Goal: Find specific page/section: Find specific page/section

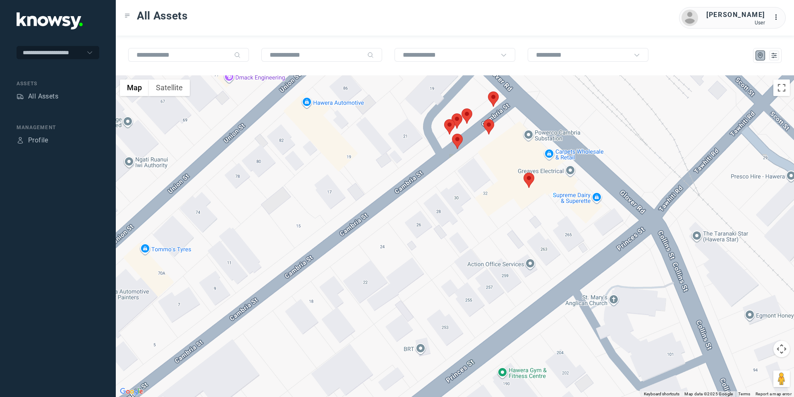
click at [444, 119] on area at bounding box center [444, 119] width 0 height 0
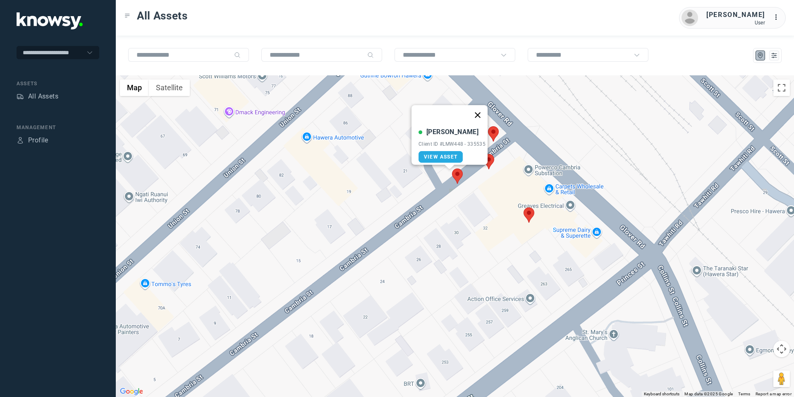
click at [481, 106] on button "Close" at bounding box center [478, 115] width 20 height 20
click at [488, 126] on area at bounding box center [488, 126] width 0 height 0
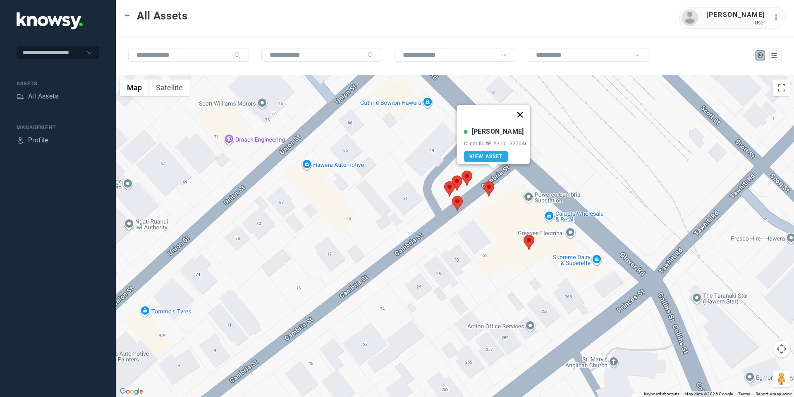
click at [520, 108] on button "Close" at bounding box center [520, 115] width 20 height 20
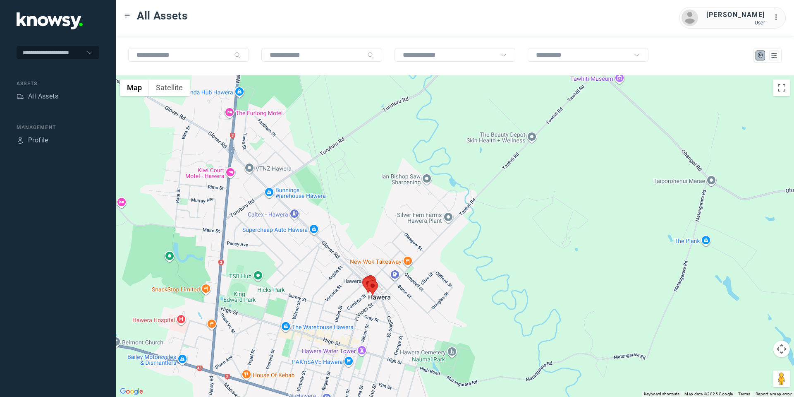
click at [782, 349] on button "Map camera controls" at bounding box center [782, 348] width 17 height 17
click at [736, 370] on button "Move down" at bounding box center [740, 369] width 17 height 17
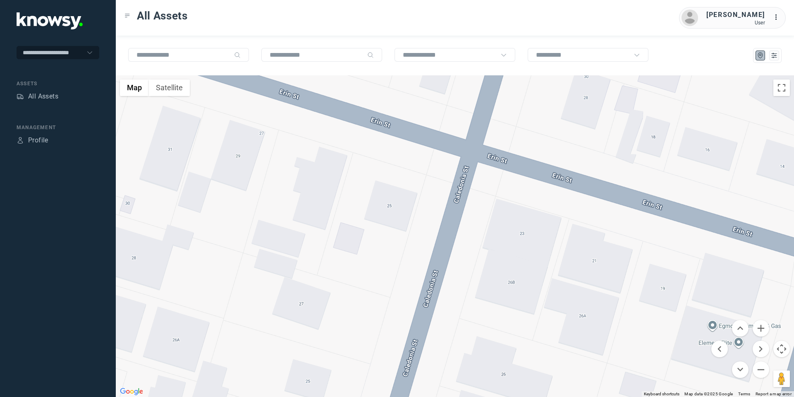
click at [167, 148] on div at bounding box center [455, 235] width 678 height 321
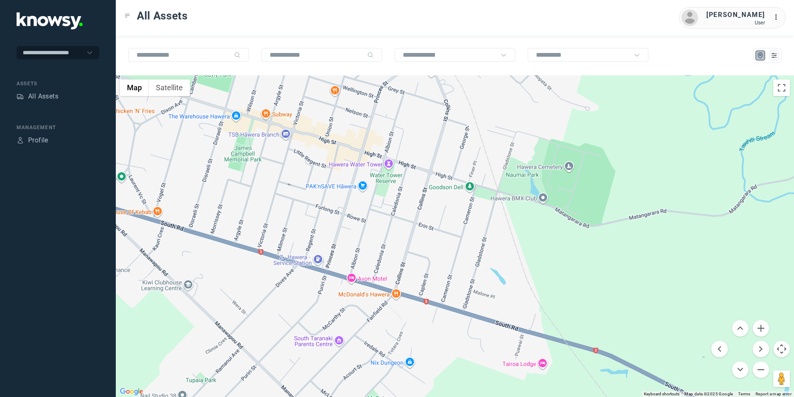
click at [433, 120] on div at bounding box center [455, 235] width 678 height 321
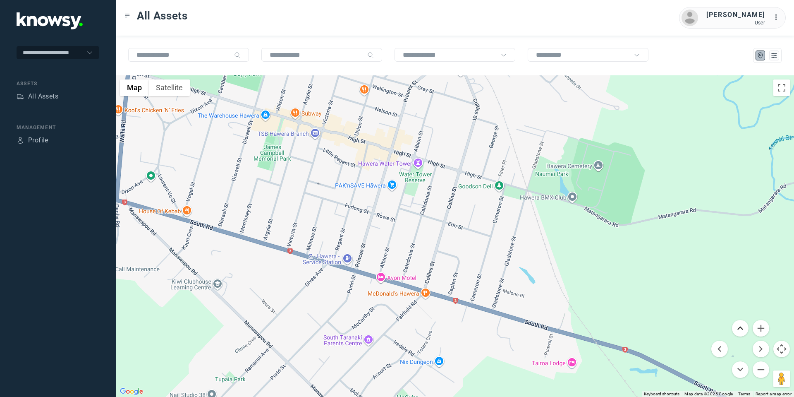
click at [738, 328] on button "Move up" at bounding box center [740, 328] width 17 height 17
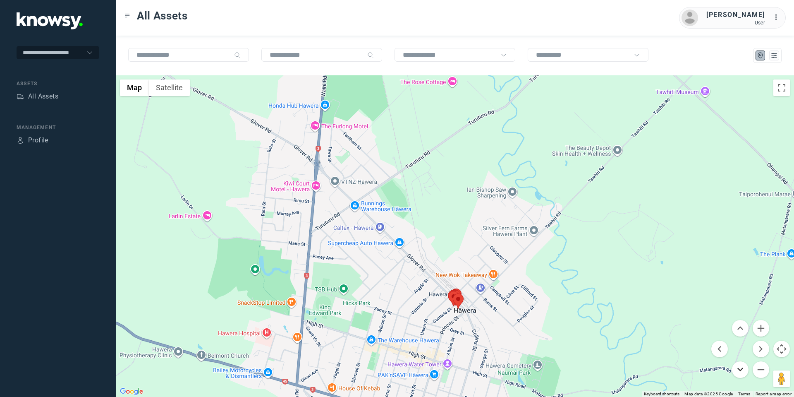
click at [734, 367] on button "Move down" at bounding box center [740, 369] width 17 height 17
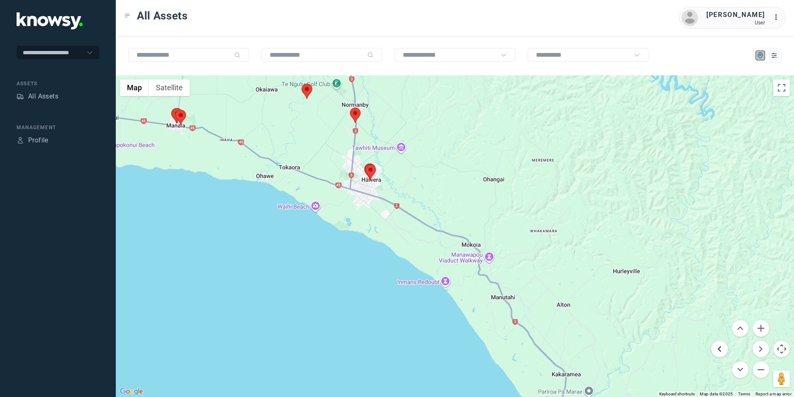
drag, startPoint x: 722, startPoint y: 354, endPoint x: 717, endPoint y: 350, distance: 5.9
click at [721, 354] on button "Move left" at bounding box center [720, 348] width 17 height 17
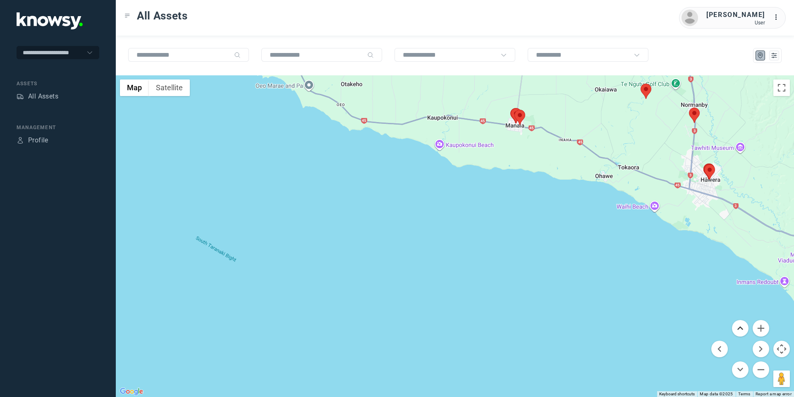
click at [741, 324] on button "Move up" at bounding box center [740, 328] width 17 height 17
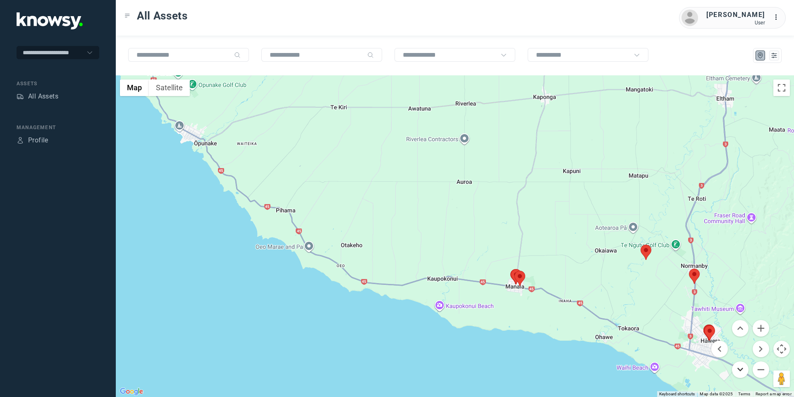
click at [738, 364] on button "Move down" at bounding box center [740, 369] width 17 height 17
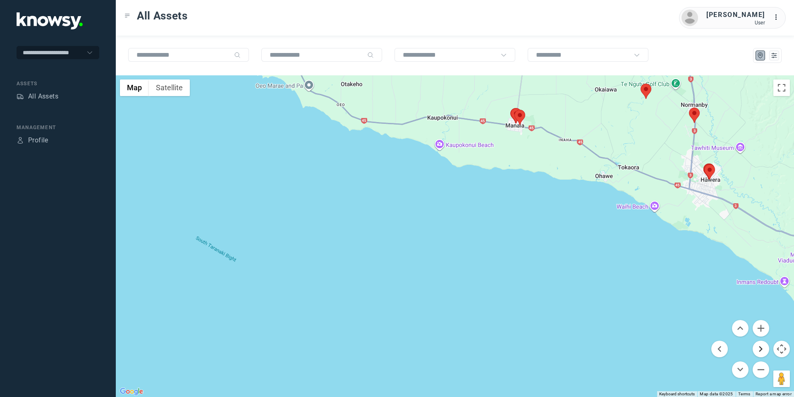
click at [763, 347] on button "Move right" at bounding box center [761, 348] width 17 height 17
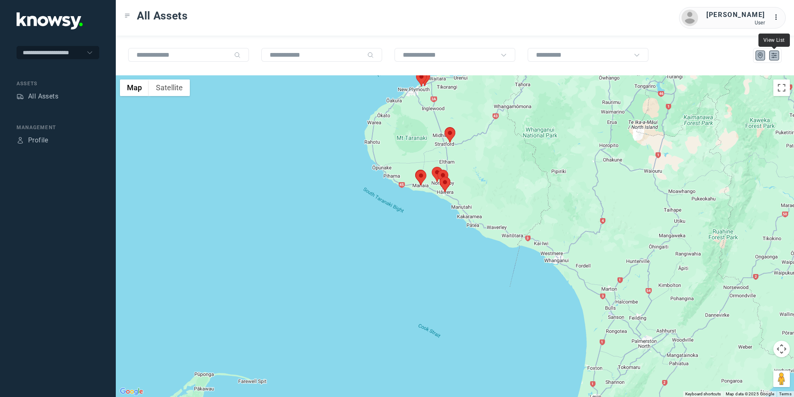
click at [772, 56] on icon "List" at bounding box center [774, 55] width 7 height 7
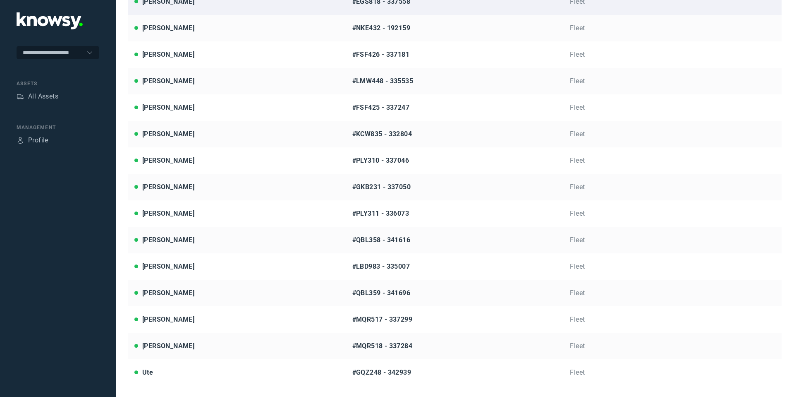
scroll to position [192, 0]
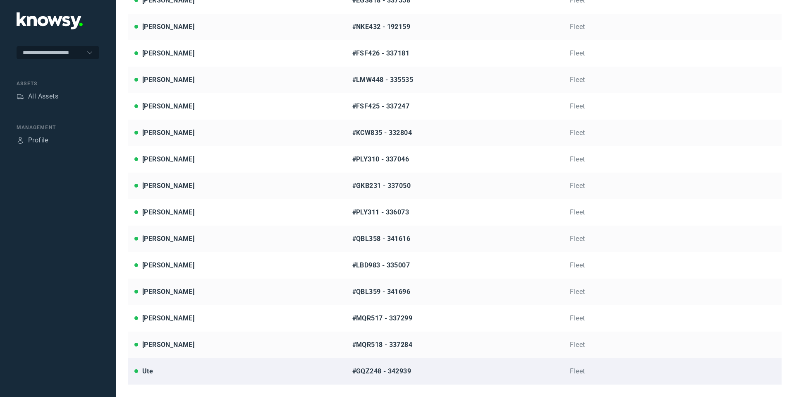
click at [165, 374] on div "Ute" at bounding box center [237, 371] width 206 height 10
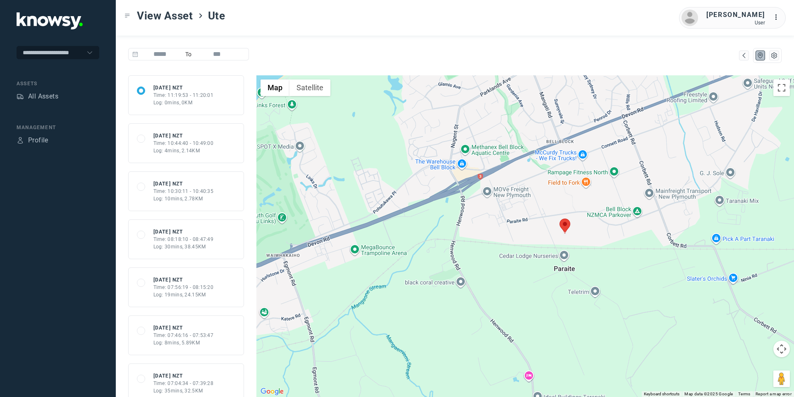
click at [194, 237] on div "Time: 08:18:10 - 08:47:49" at bounding box center [183, 238] width 60 height 7
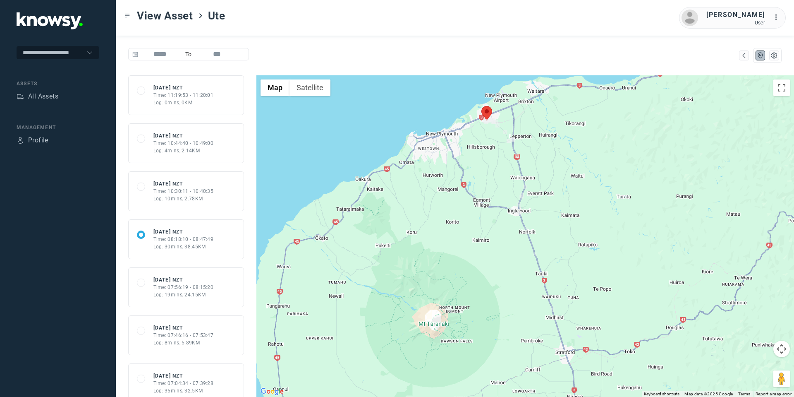
click at [211, 286] on div "Time: 07:56:19 - 08:15:20" at bounding box center [183, 286] width 60 height 7
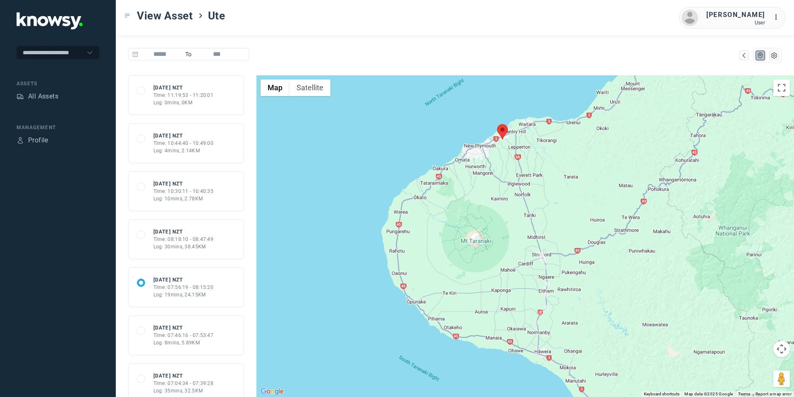
click at [186, 334] on div "Time: 07:46:16 - 07:53:47" at bounding box center [183, 334] width 60 height 7
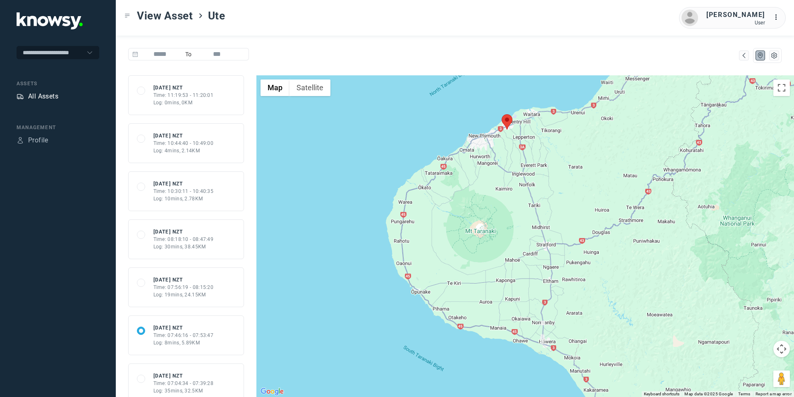
click at [44, 100] on div "All Assets" at bounding box center [43, 96] width 30 height 10
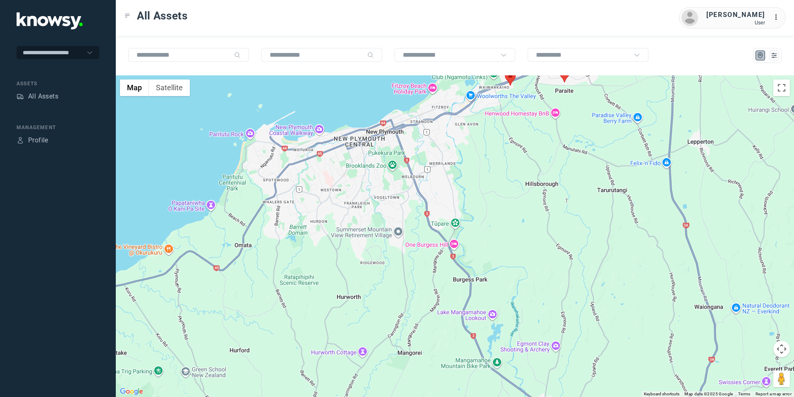
click at [776, 345] on button "Map camera controls" at bounding box center [782, 348] width 17 height 17
click at [743, 324] on button "Move up" at bounding box center [740, 328] width 17 height 17
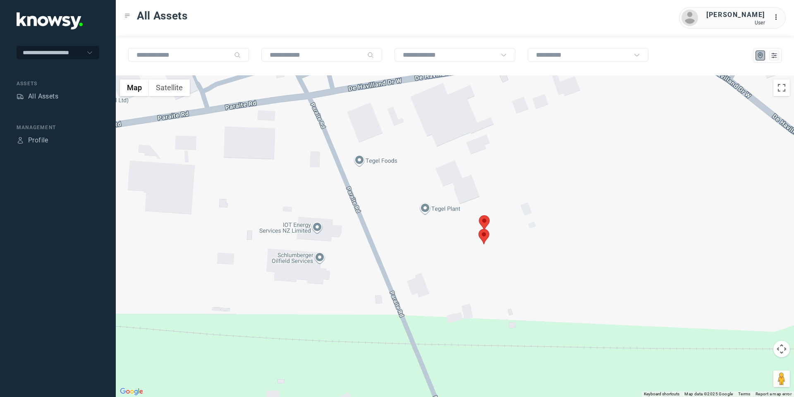
click at [479, 215] on area at bounding box center [479, 215] width 0 height 0
click at [479, 229] on area at bounding box center [479, 229] width 0 height 0
click at [518, 185] on button "Close" at bounding box center [511, 190] width 20 height 20
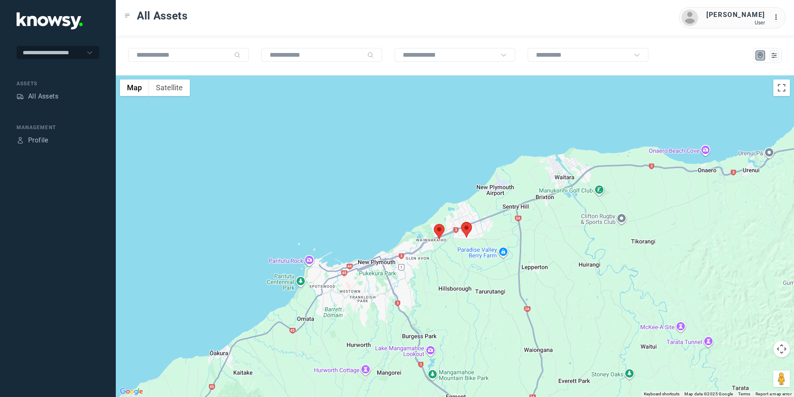
click at [783, 354] on button "Map camera controls" at bounding box center [782, 348] width 17 height 17
click at [736, 370] on button "Move down" at bounding box center [740, 369] width 17 height 17
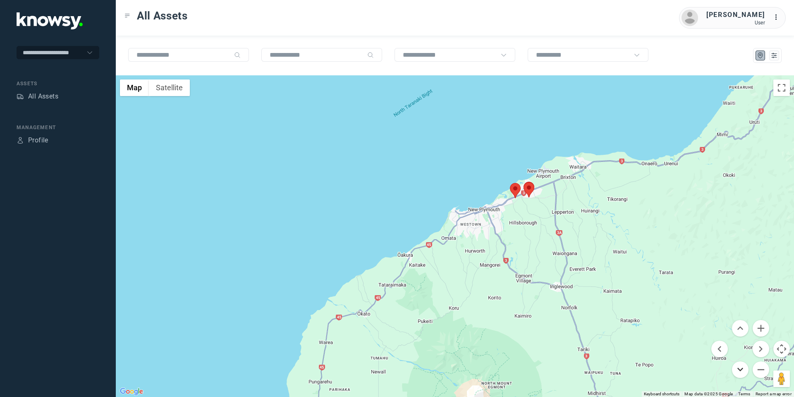
click at [741, 364] on button "Move down" at bounding box center [740, 369] width 17 height 17
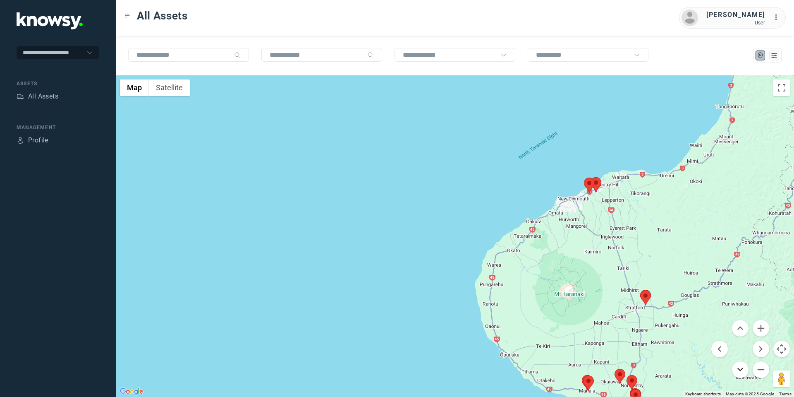
click at [738, 374] on button "Move down" at bounding box center [740, 369] width 17 height 17
